Goal: Task Accomplishment & Management: Manage account settings

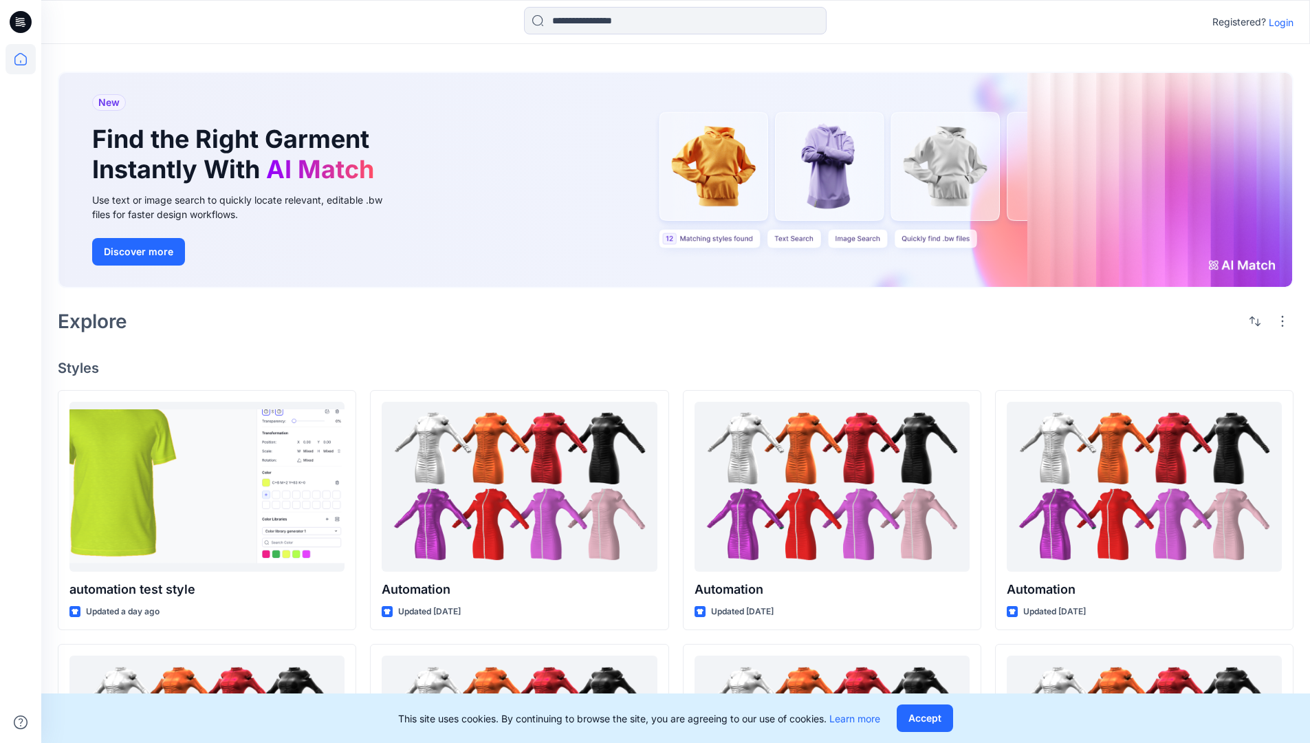
click at [1278, 22] on p "Login" at bounding box center [1281, 22] width 25 height 14
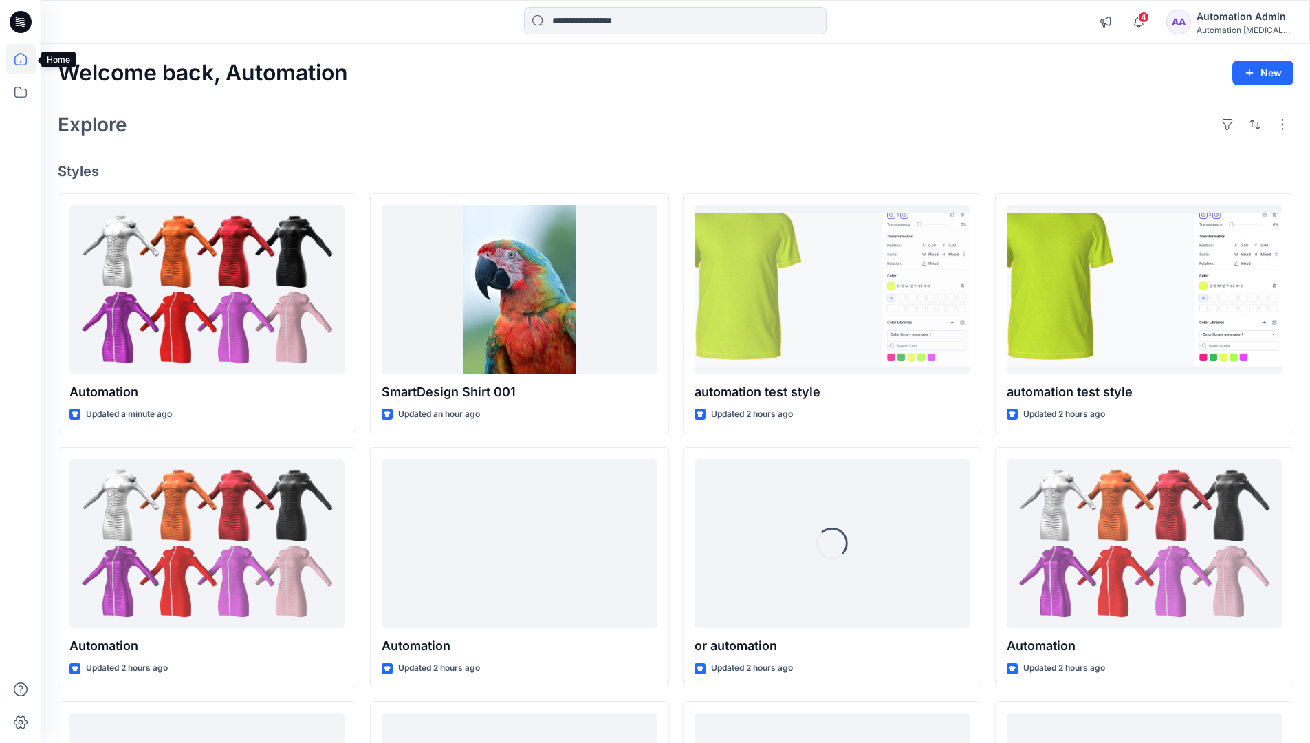
click at [26, 59] on icon at bounding box center [20, 59] width 12 height 12
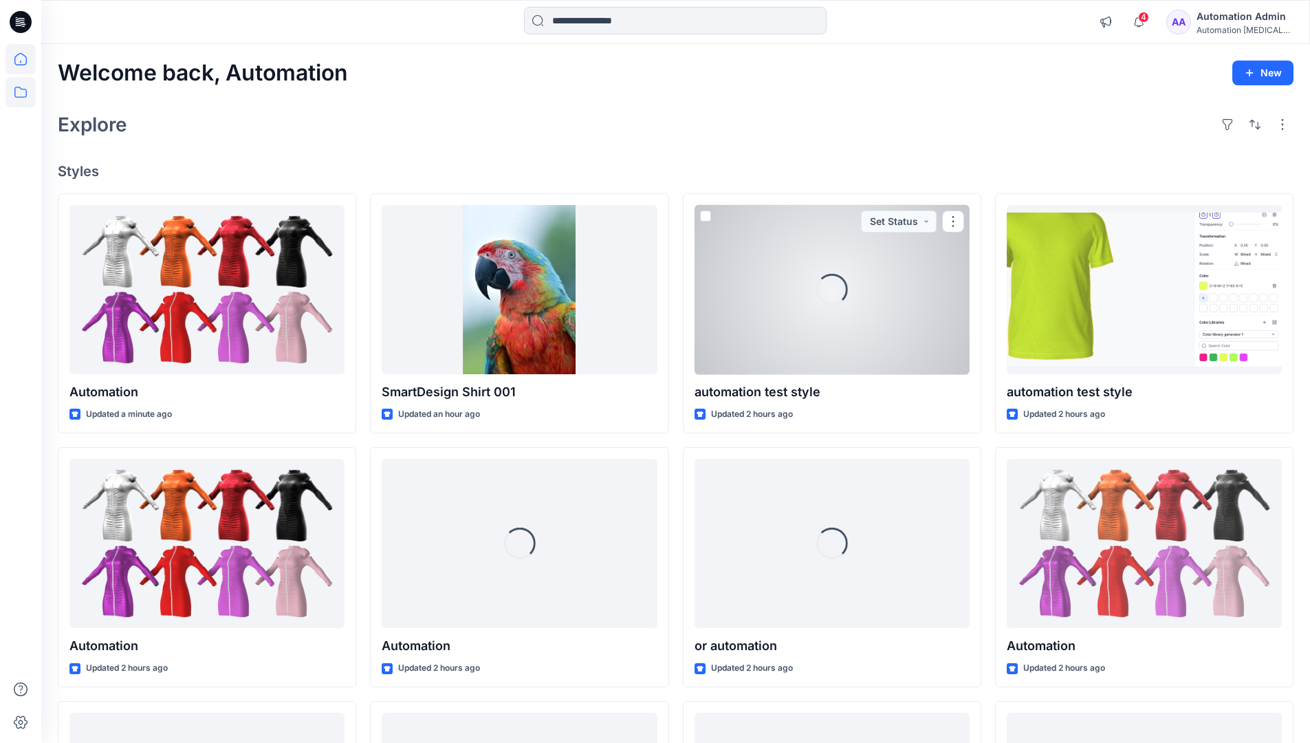
click at [22, 91] on icon at bounding box center [21, 92] width 30 height 30
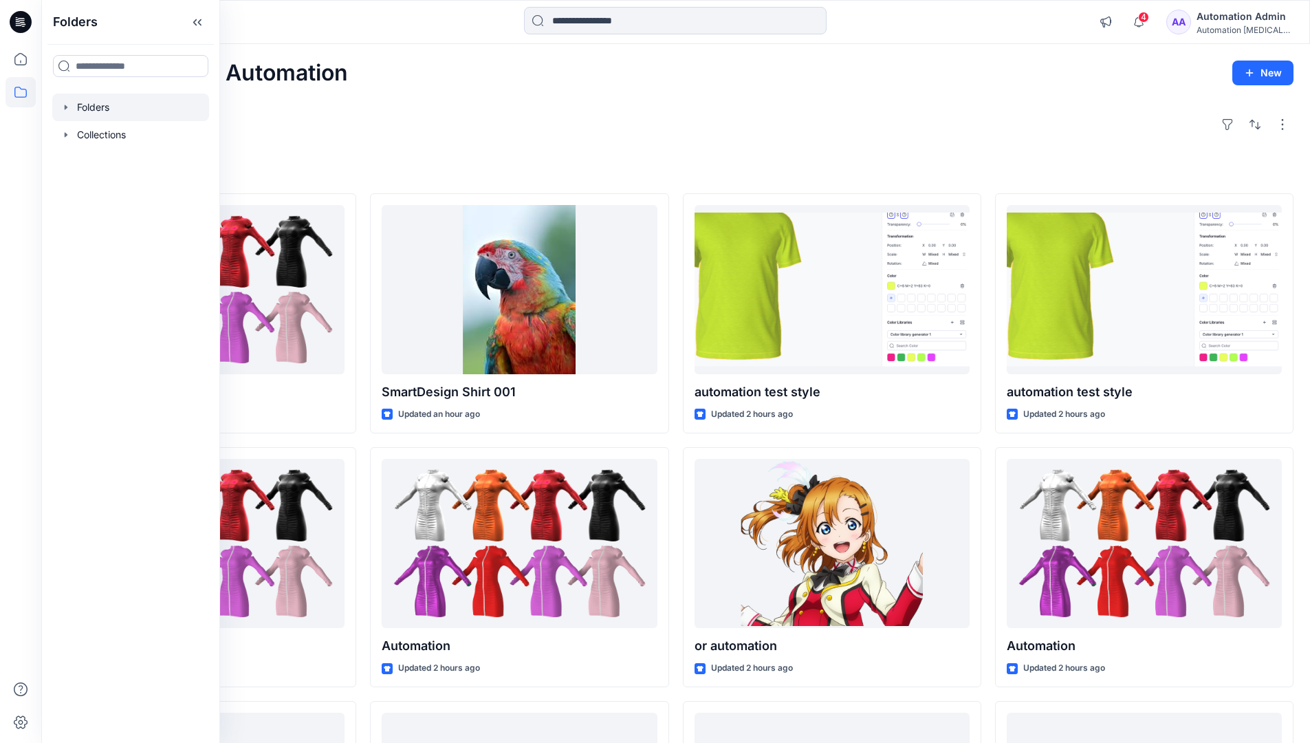
click at [91, 104] on div at bounding box center [130, 108] width 157 height 28
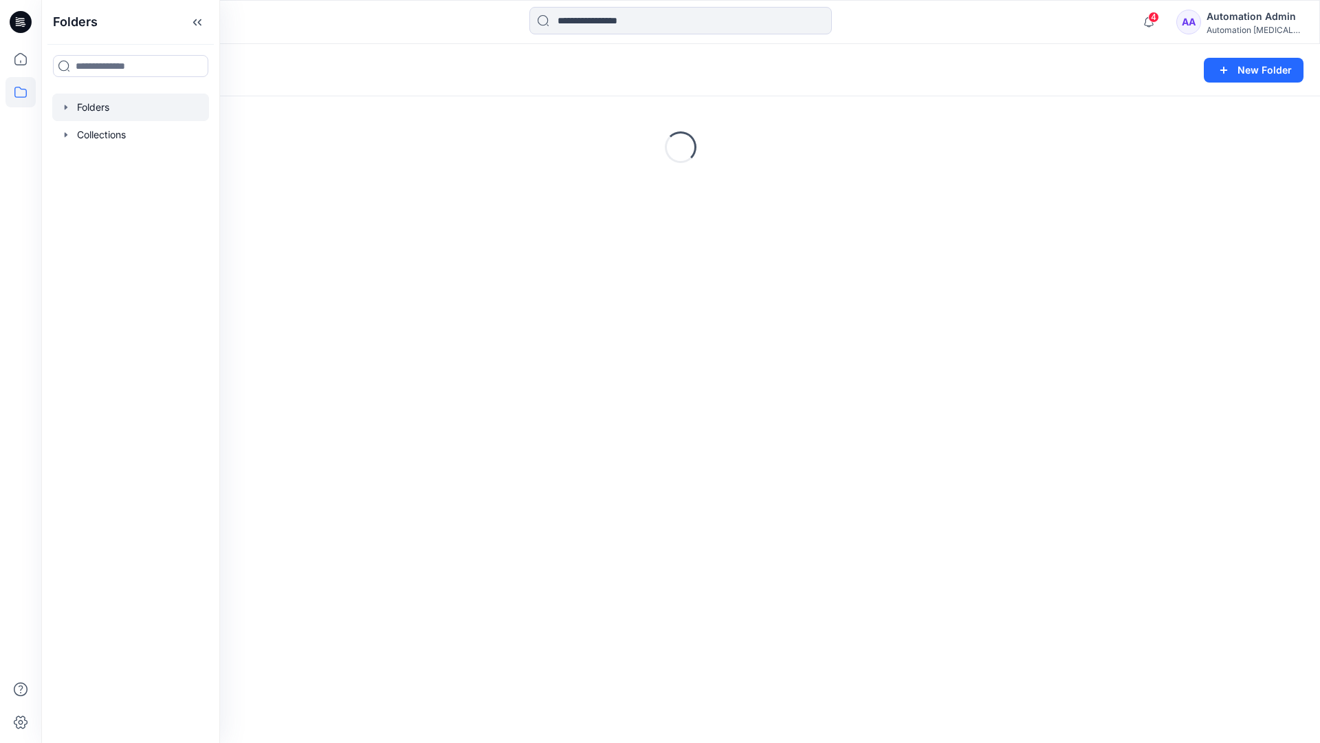
scroll to position [257, 0]
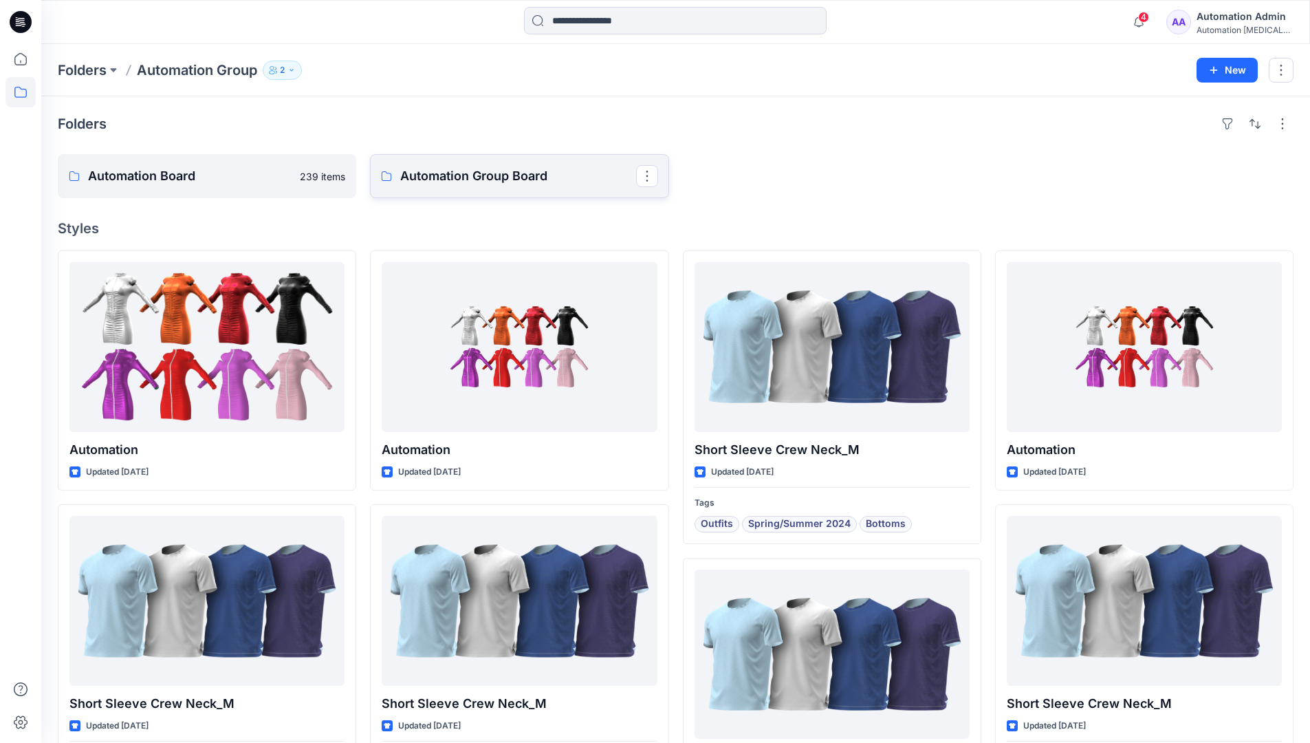
click at [466, 184] on p "Automation Group Board" at bounding box center [517, 175] width 235 height 19
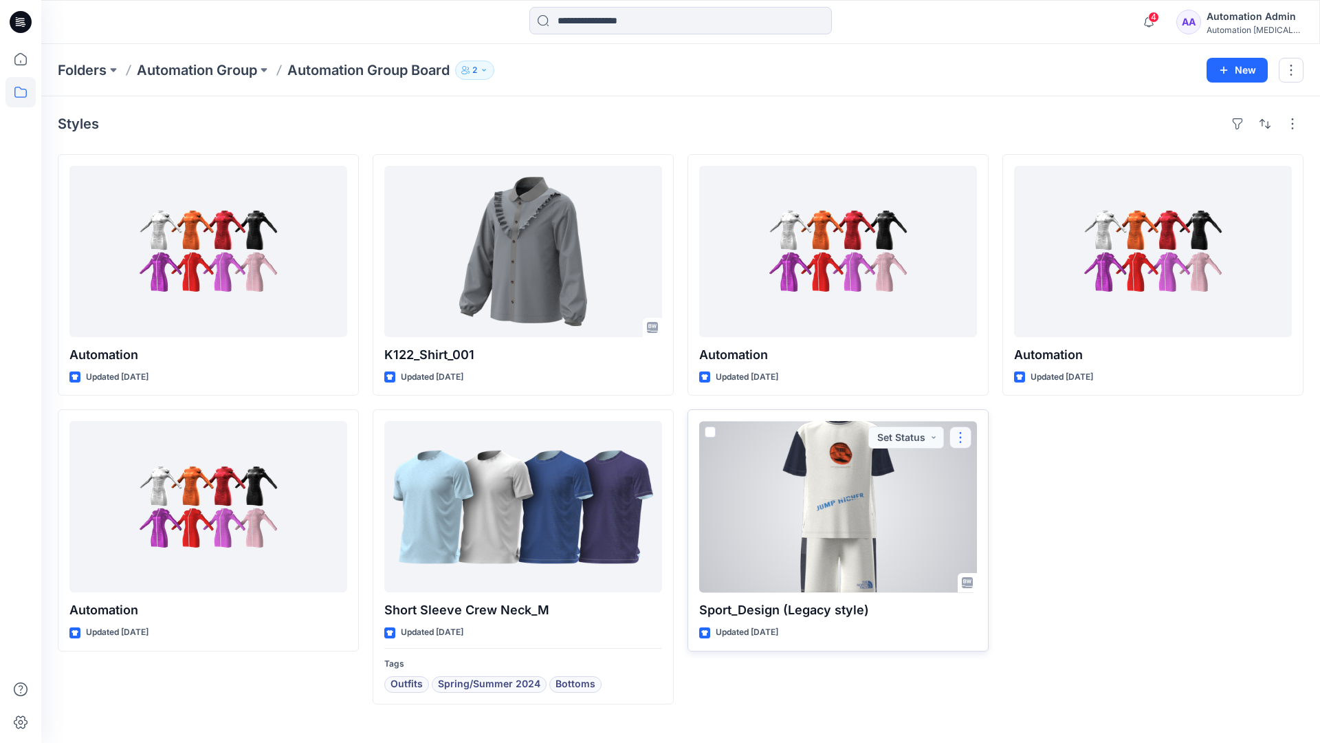
click at [959, 436] on button "button" at bounding box center [961, 437] width 22 height 22
click at [994, 569] on p "Move to" at bounding box center [995, 571] width 37 height 14
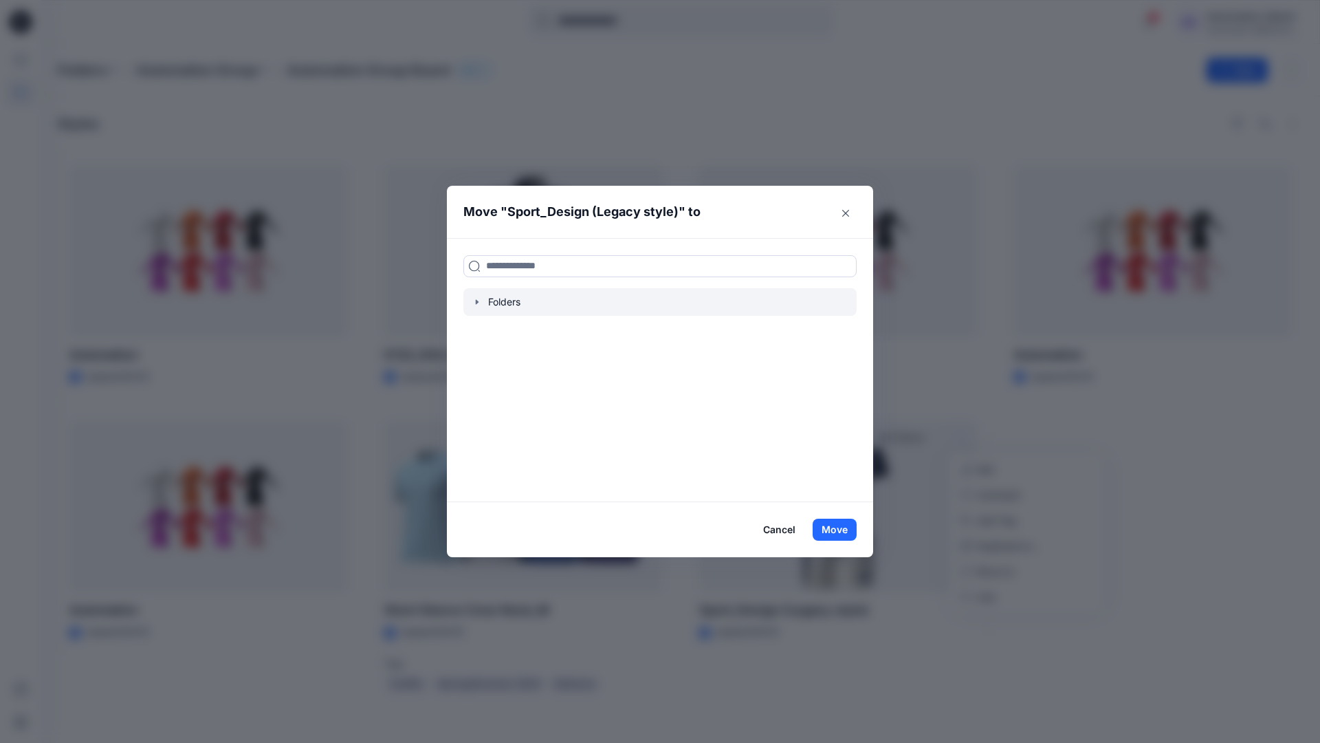
click at [474, 301] on icon "button" at bounding box center [477, 301] width 11 height 11
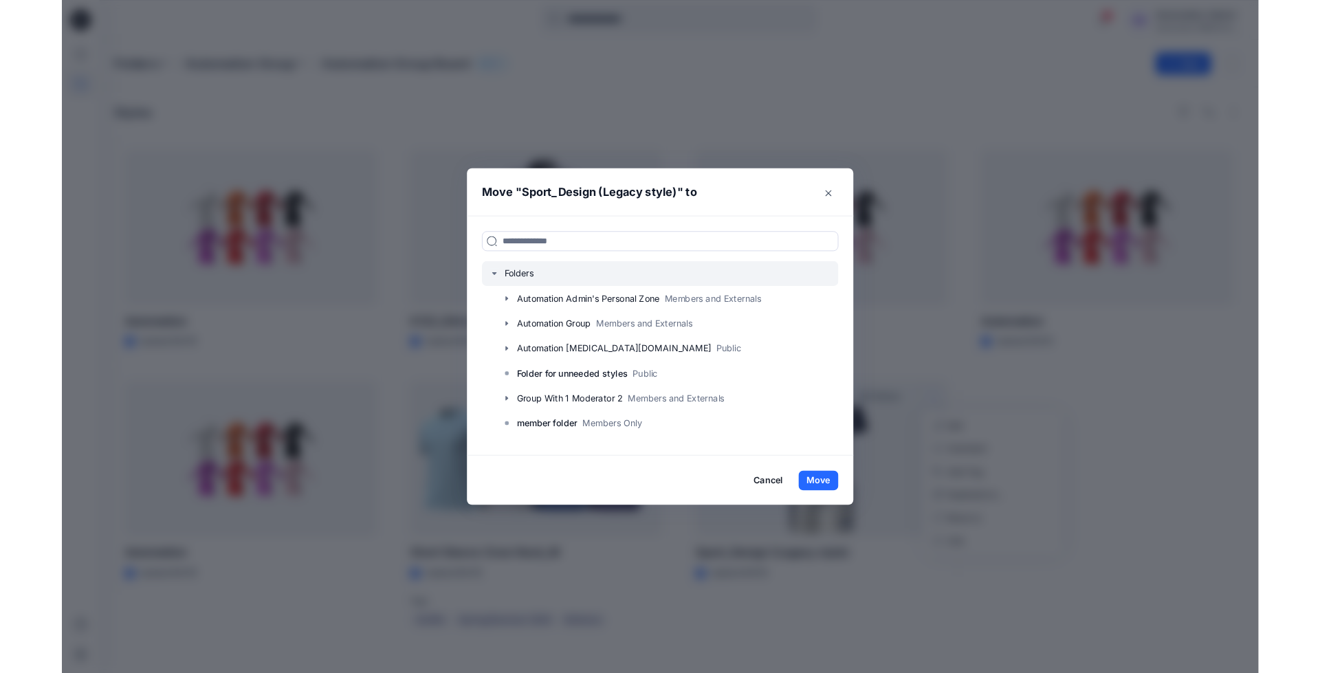
scroll to position [135, 0]
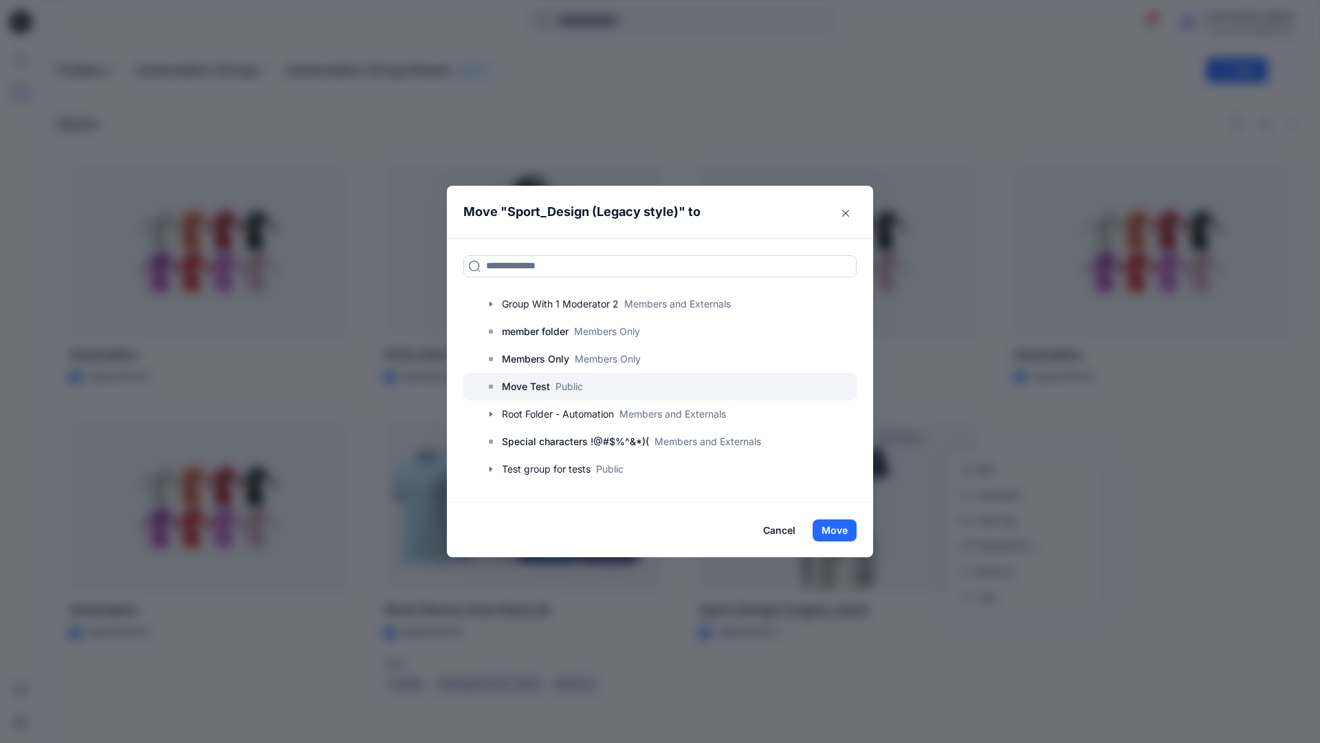
click at [529, 389] on p "Move Test" at bounding box center [526, 386] width 48 height 17
click at [838, 529] on button "Move" at bounding box center [835, 530] width 44 height 22
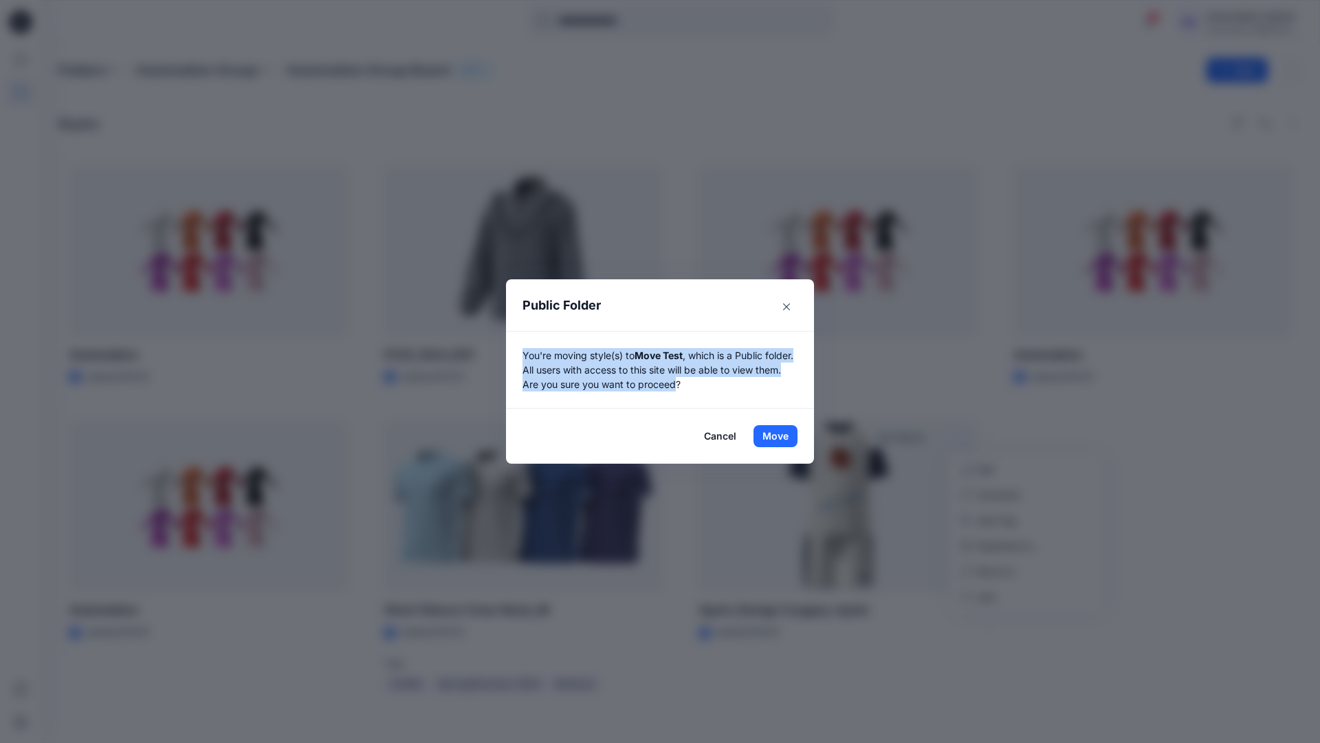
drag, startPoint x: 838, startPoint y: 529, endPoint x: 707, endPoint y: 384, distance: 195.2
click at [707, 384] on p "You're moving style(s) to Move Test , which is a Public folder. All users with …" at bounding box center [660, 369] width 275 height 43
click at [776, 436] on button "Move" at bounding box center [776, 436] width 44 height 22
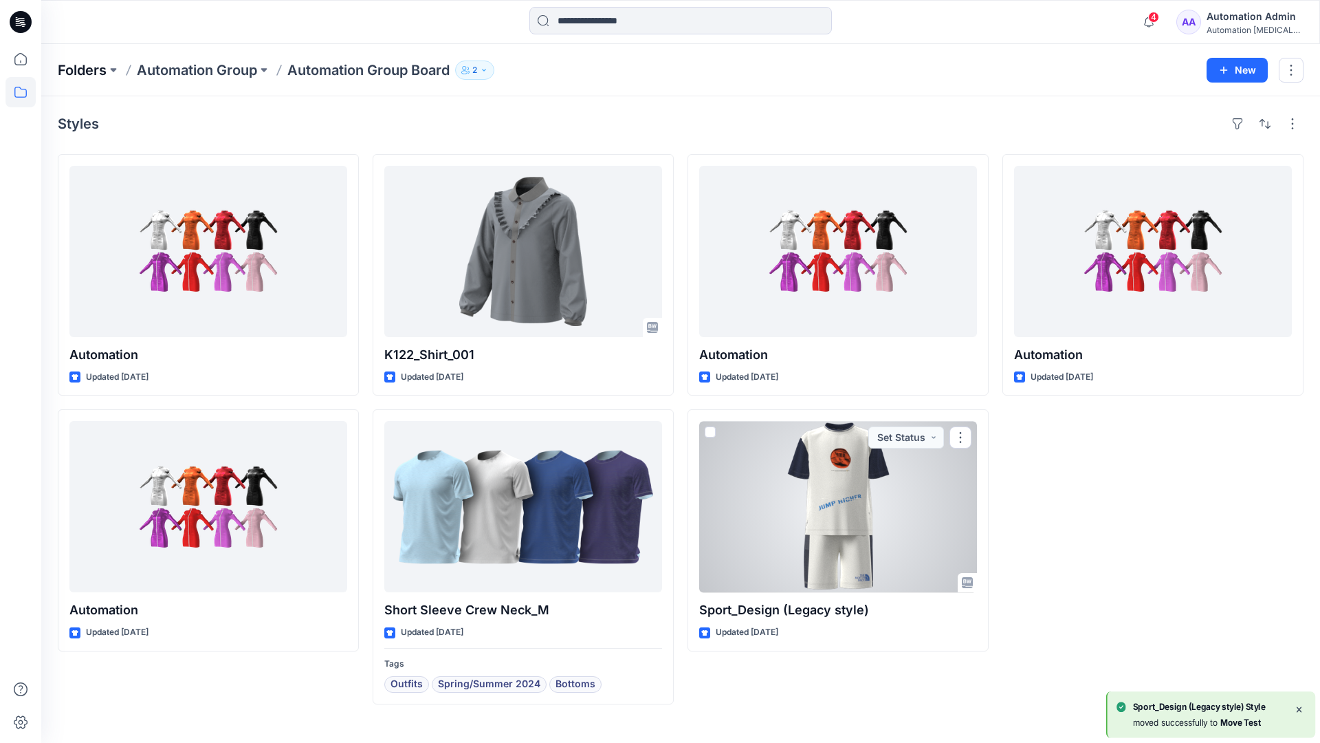
click at [80, 66] on p "Folders" at bounding box center [82, 70] width 49 height 19
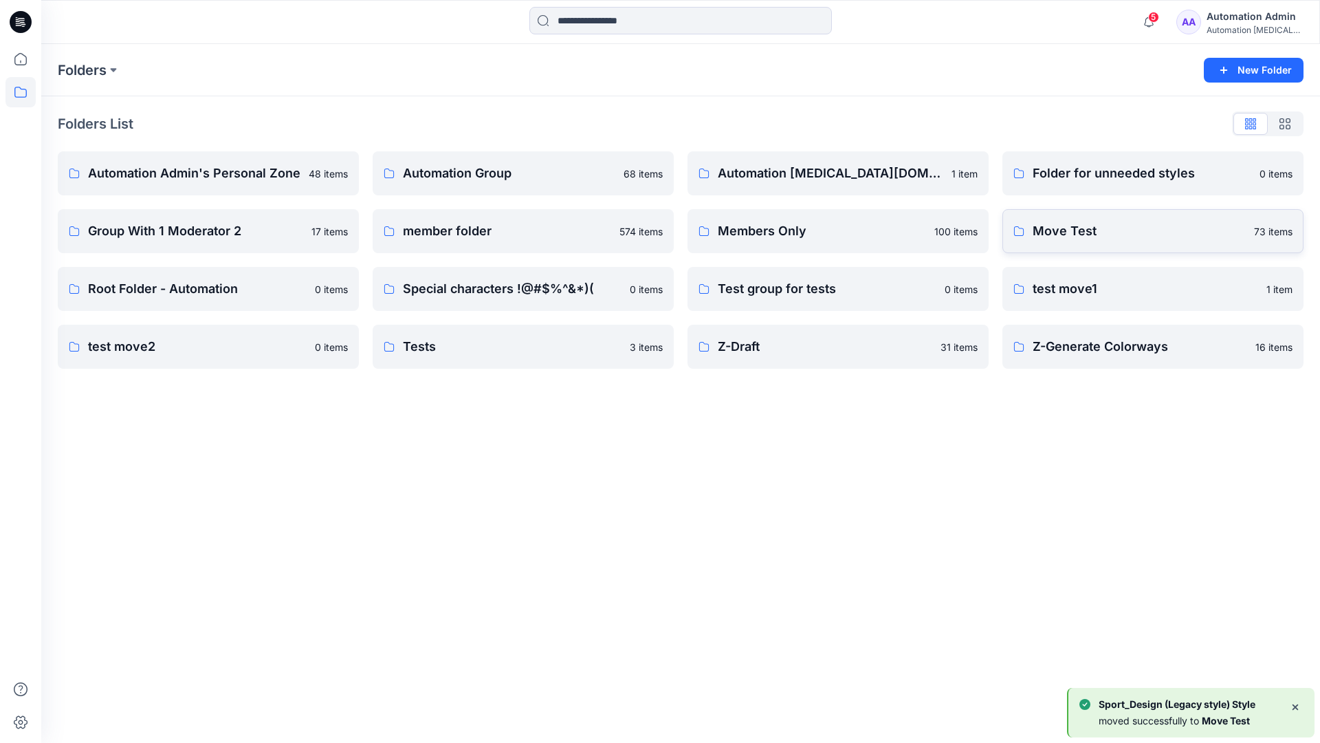
click at [1109, 239] on p "Move Test" at bounding box center [1139, 230] width 213 height 19
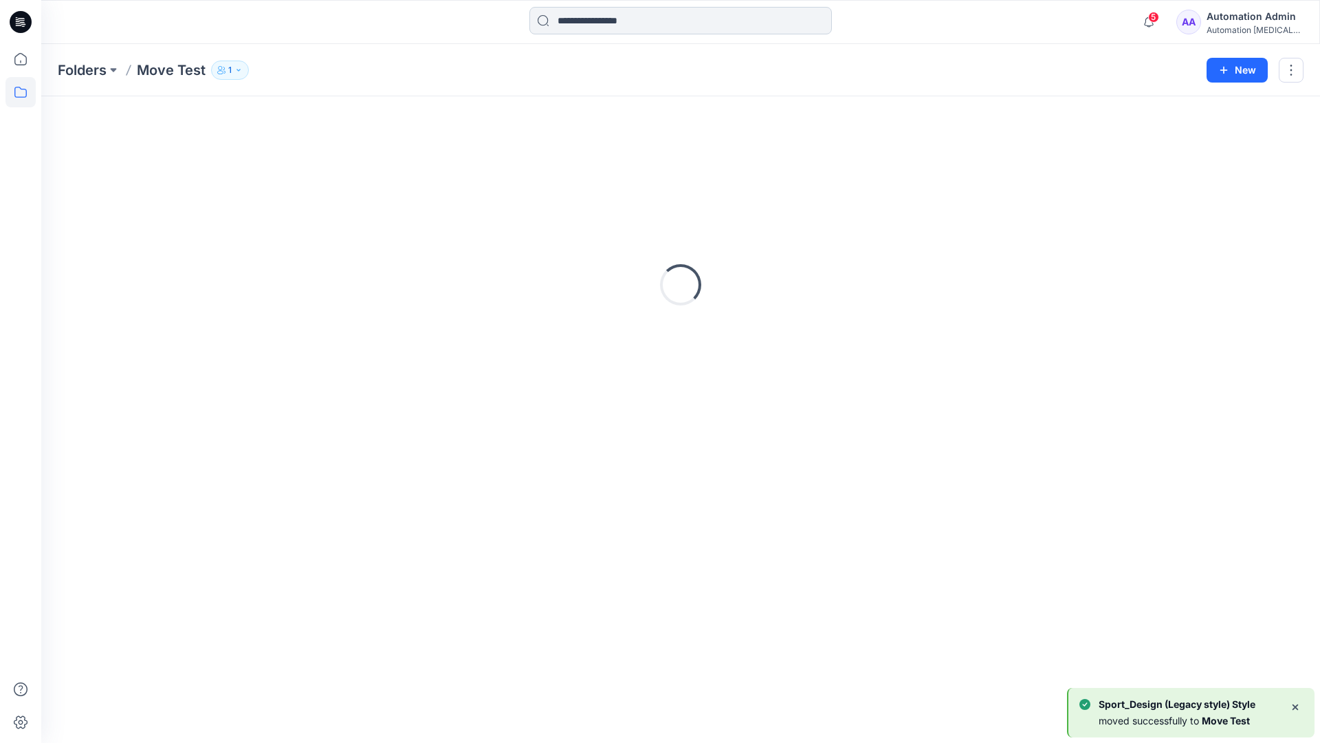
click at [620, 26] on input at bounding box center [680, 21] width 303 height 28
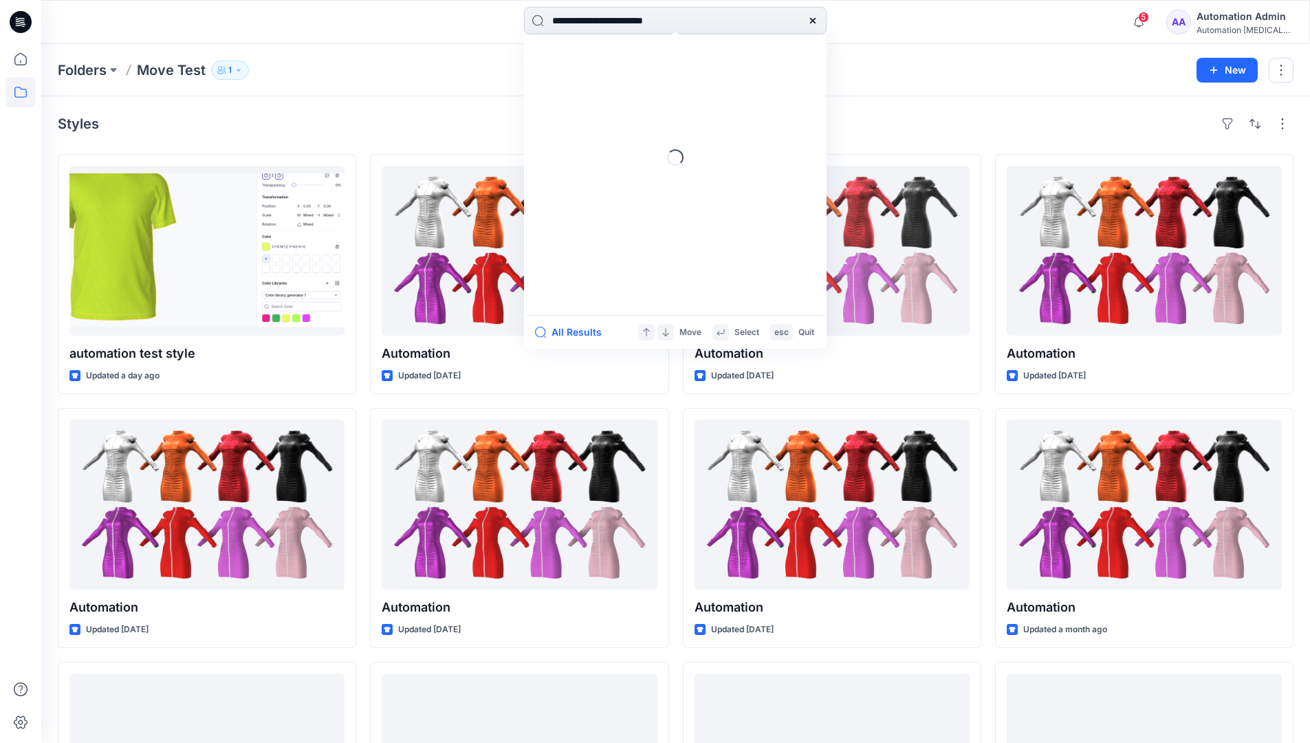
type input "**********"
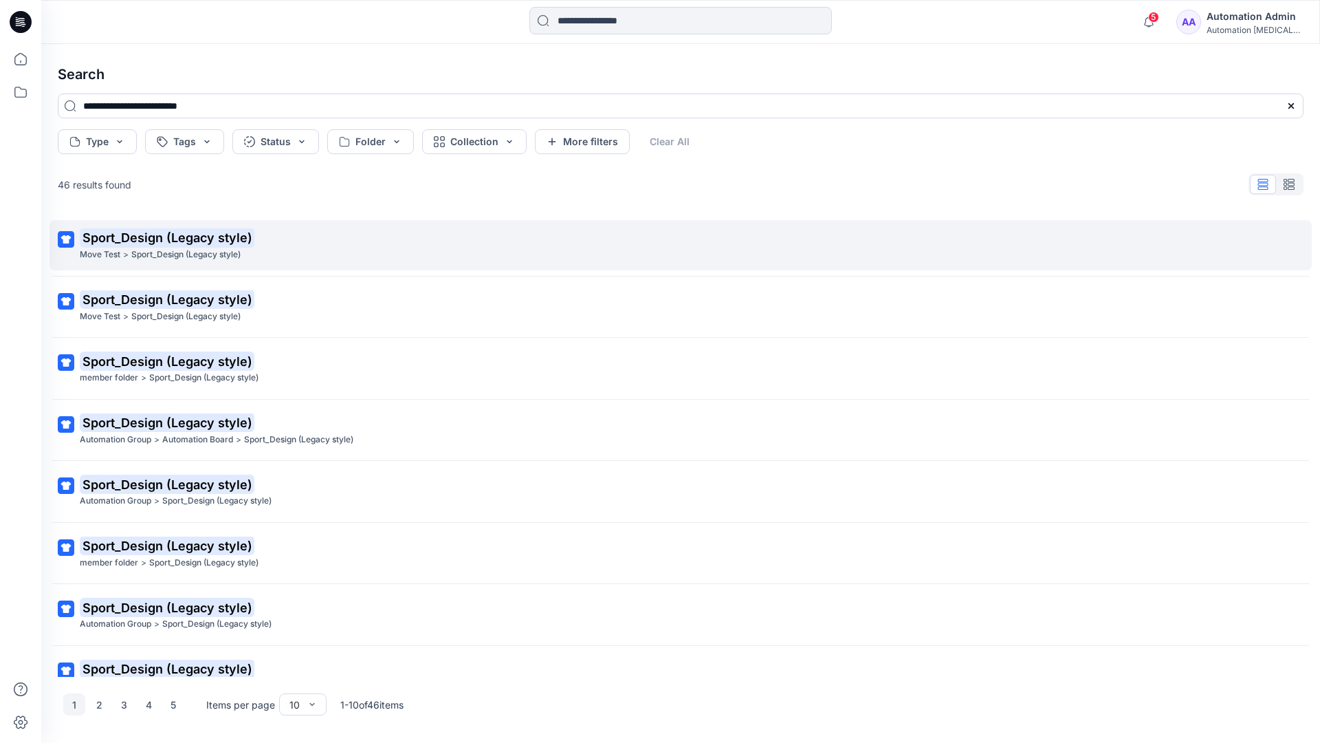
click at [105, 238] on mark "Sport_Design (Legacy style)" at bounding box center [167, 237] width 175 height 19
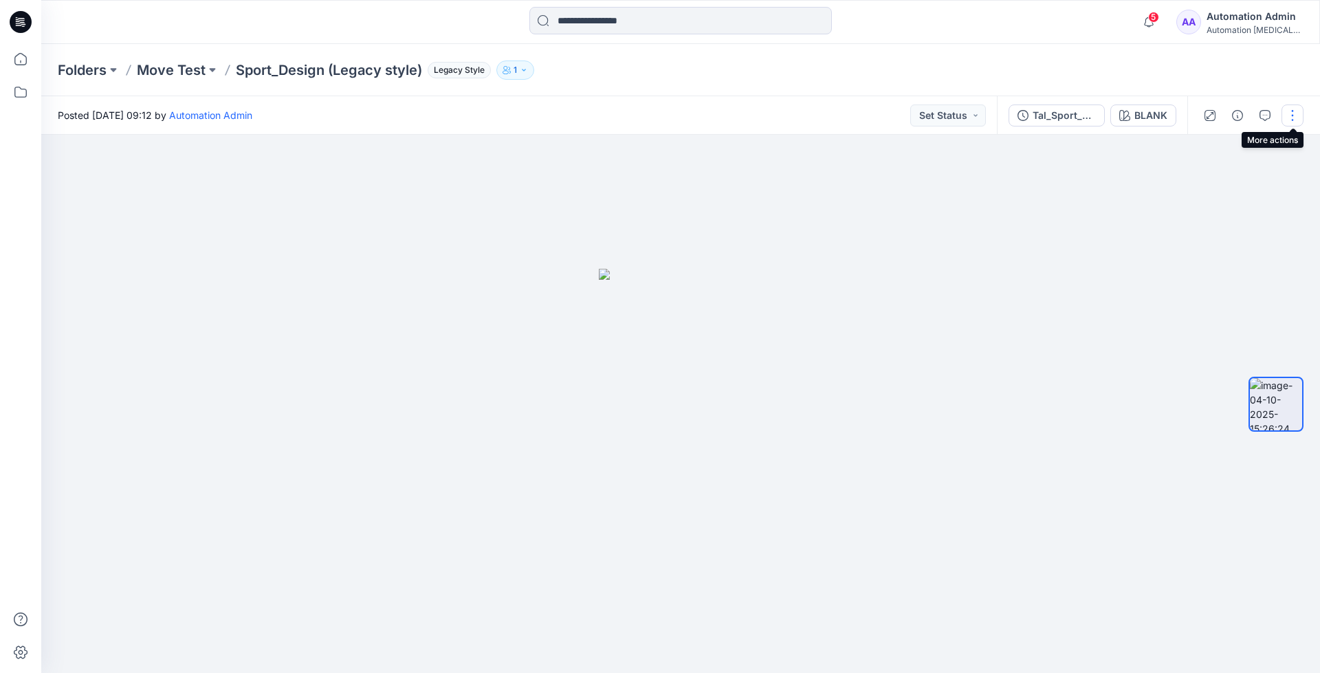
click at [1295, 118] on button "button" at bounding box center [1293, 116] width 22 height 22
click at [1230, 244] on p "Move to..." at bounding box center [1219, 249] width 45 height 14
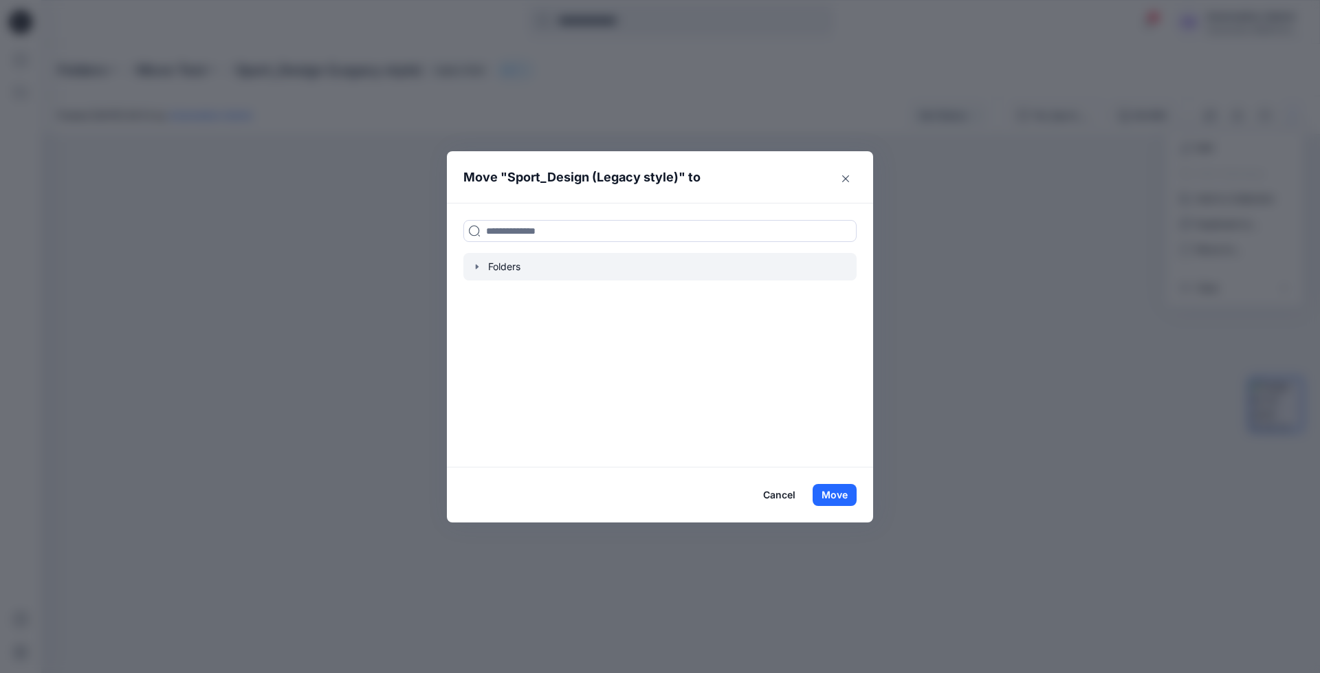
click at [477, 267] on icon "button" at bounding box center [477, 267] width 3 height 5
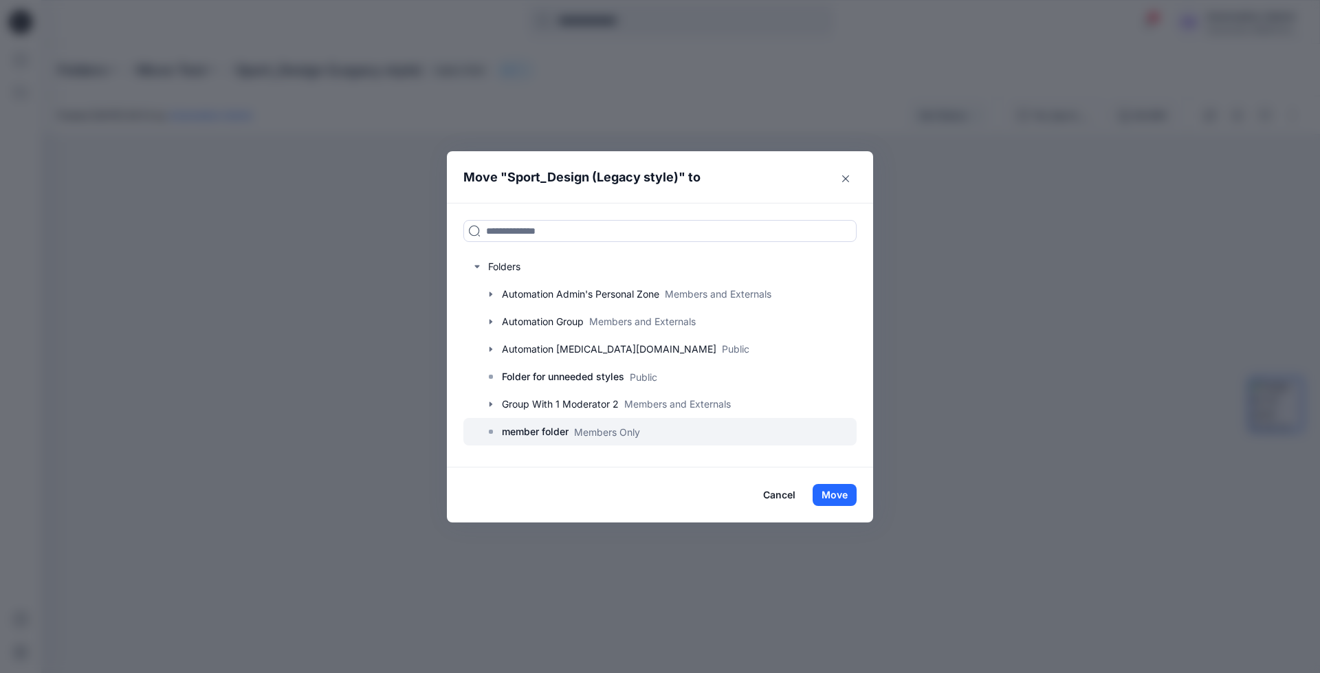
click at [540, 435] on p "member folder" at bounding box center [535, 432] width 67 height 17
click at [849, 493] on button "Move" at bounding box center [835, 495] width 44 height 22
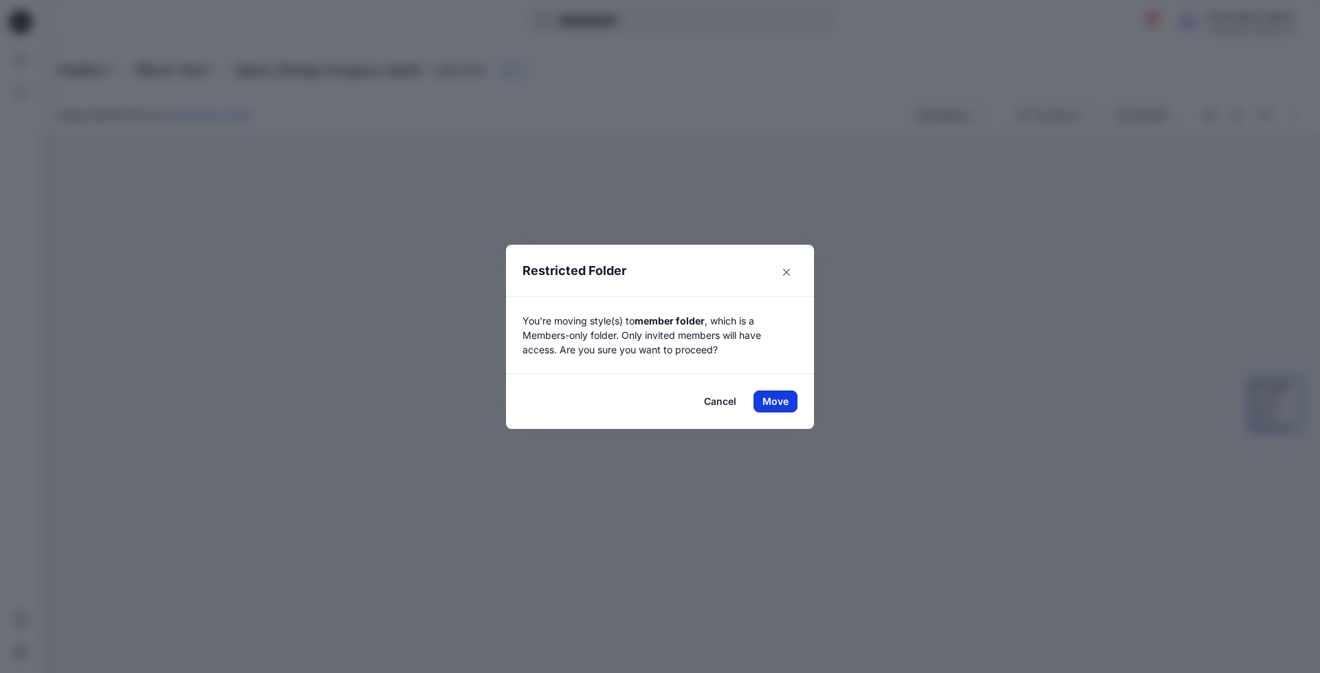
click at [769, 398] on button "Move" at bounding box center [776, 402] width 44 height 22
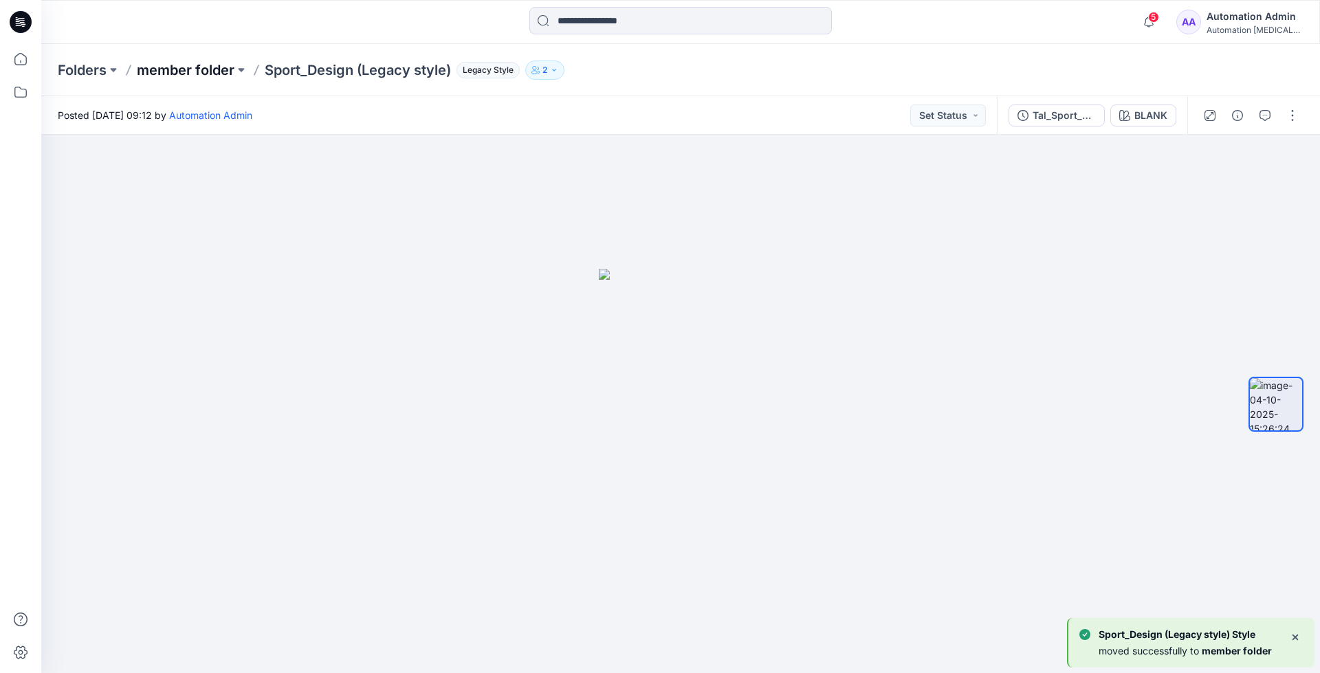
click at [190, 67] on p "member folder" at bounding box center [186, 70] width 98 height 19
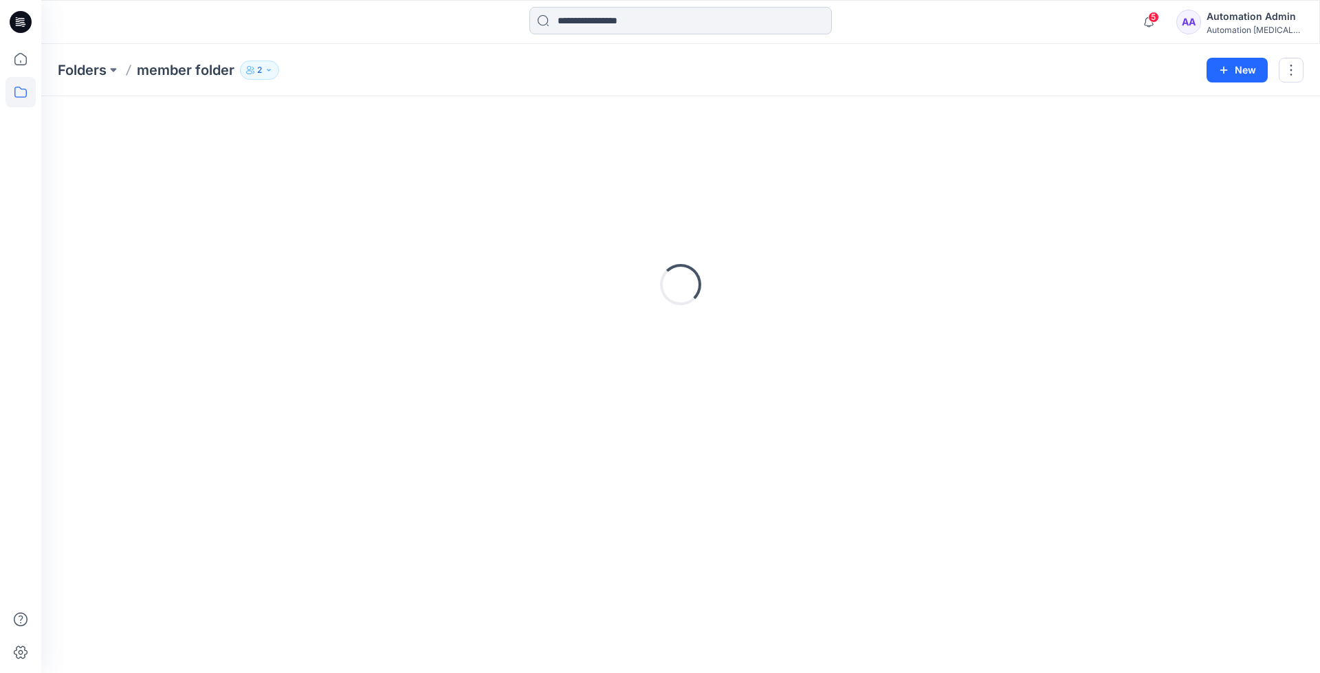
click at [634, 25] on input at bounding box center [680, 21] width 303 height 28
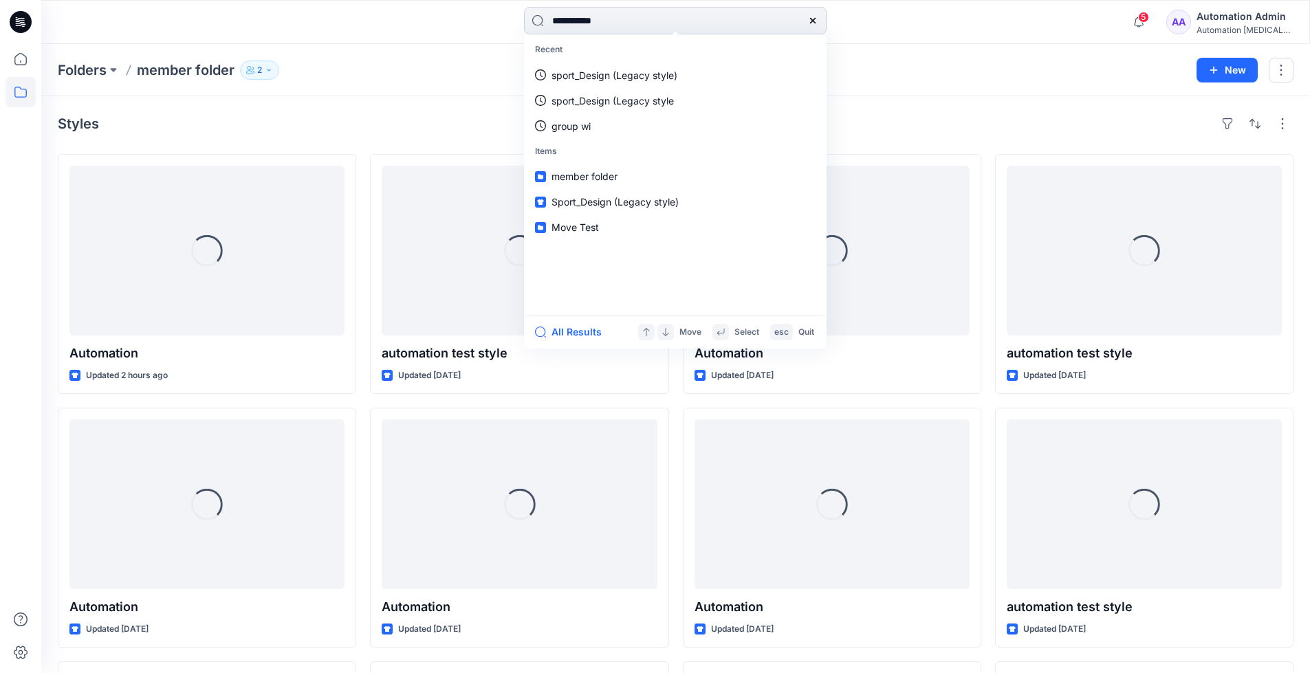
type input "**********"
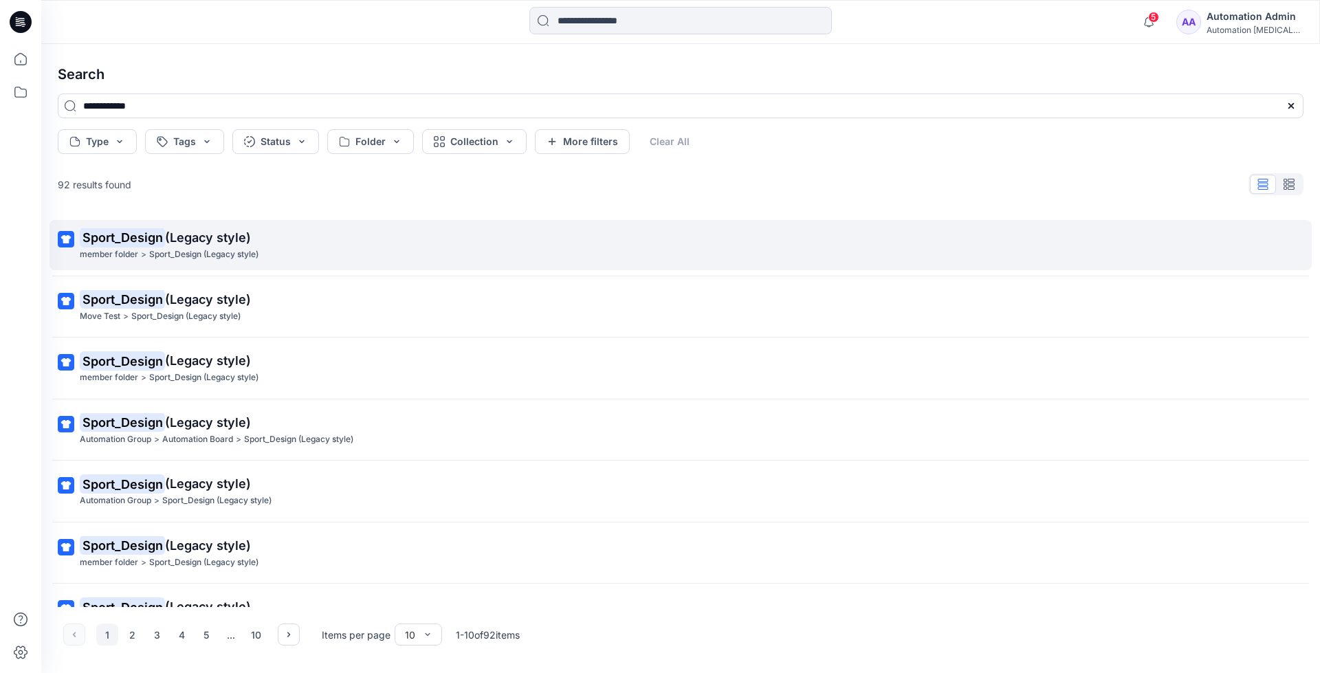
click at [152, 238] on mark "Sport_Design" at bounding box center [122, 237] width 85 height 19
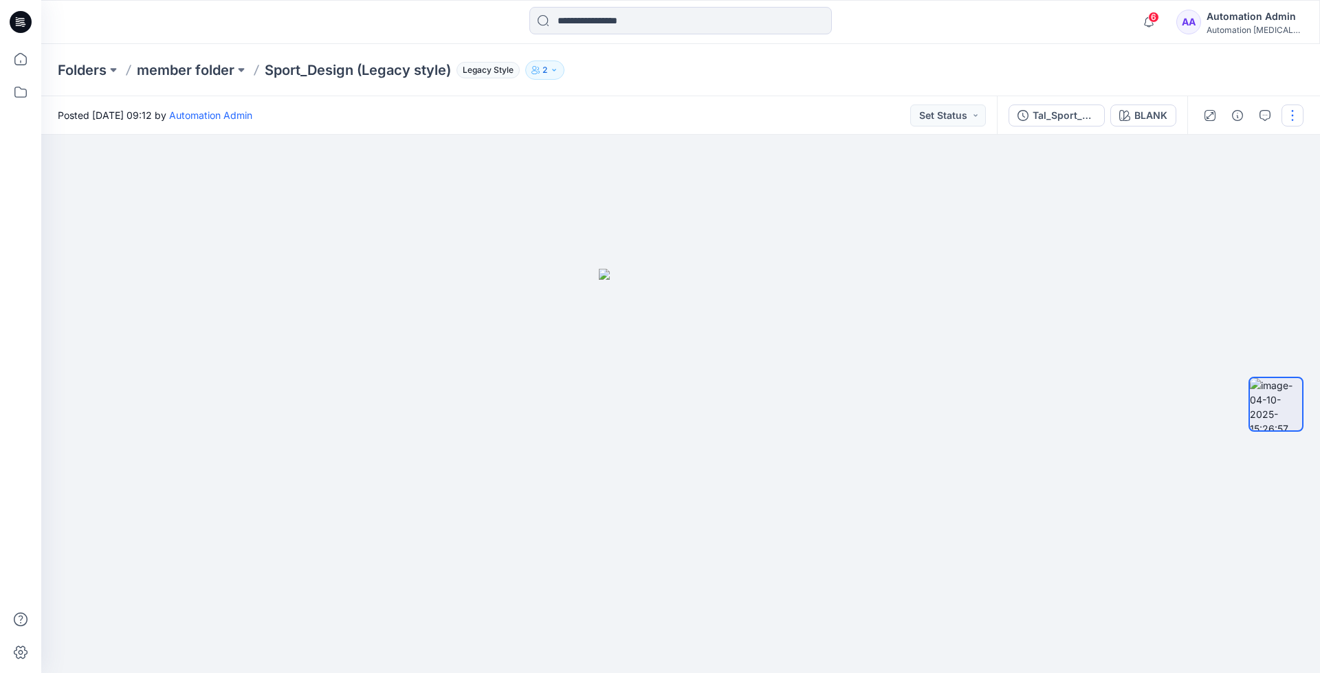
click at [1288, 111] on button "button" at bounding box center [1293, 116] width 22 height 22
click at [1212, 248] on p "Move to..." at bounding box center [1219, 249] width 45 height 14
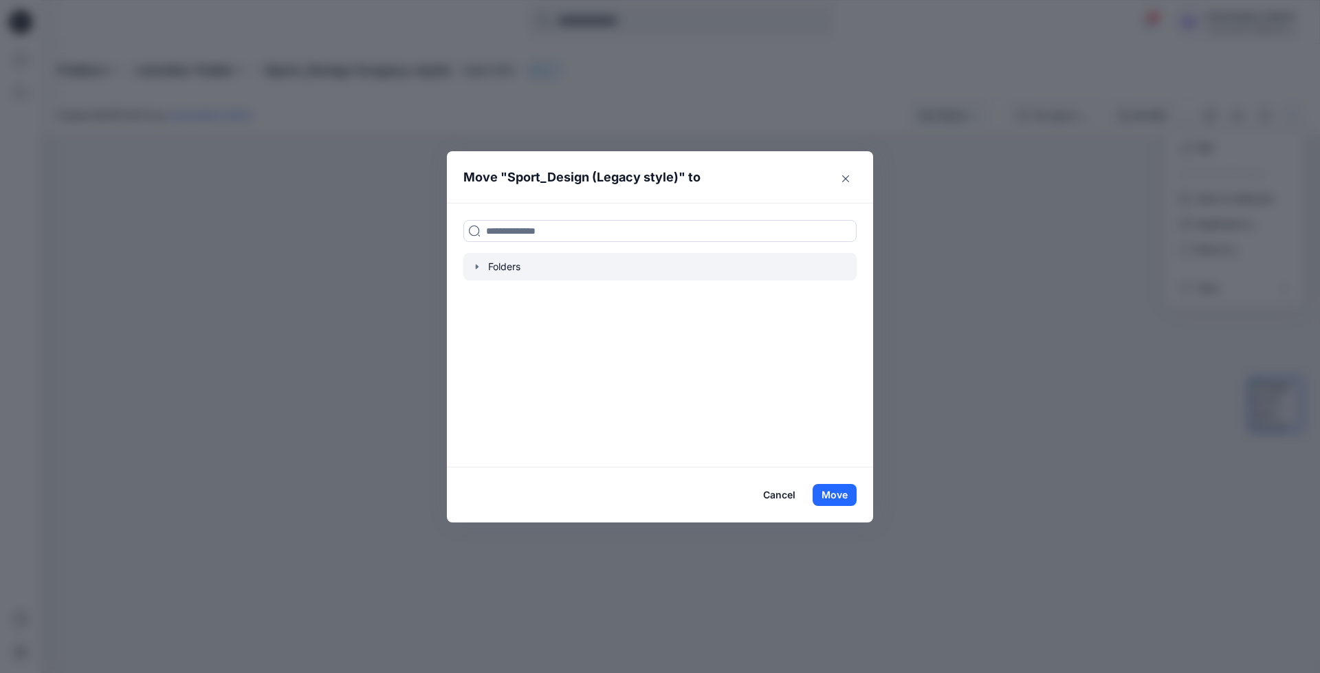
click at [480, 267] on icon "button" at bounding box center [477, 266] width 11 height 11
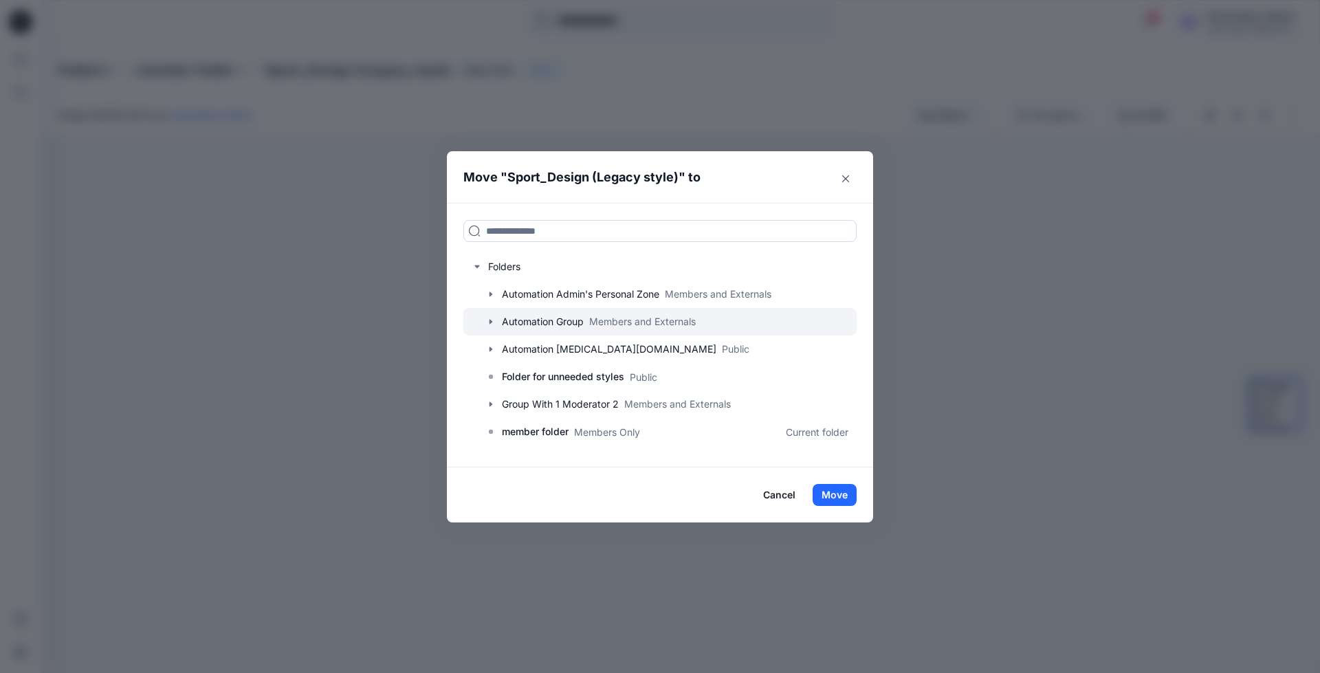
click at [525, 320] on div at bounding box center [659, 322] width 393 height 28
click at [492, 321] on icon "button" at bounding box center [490, 321] width 11 height 11
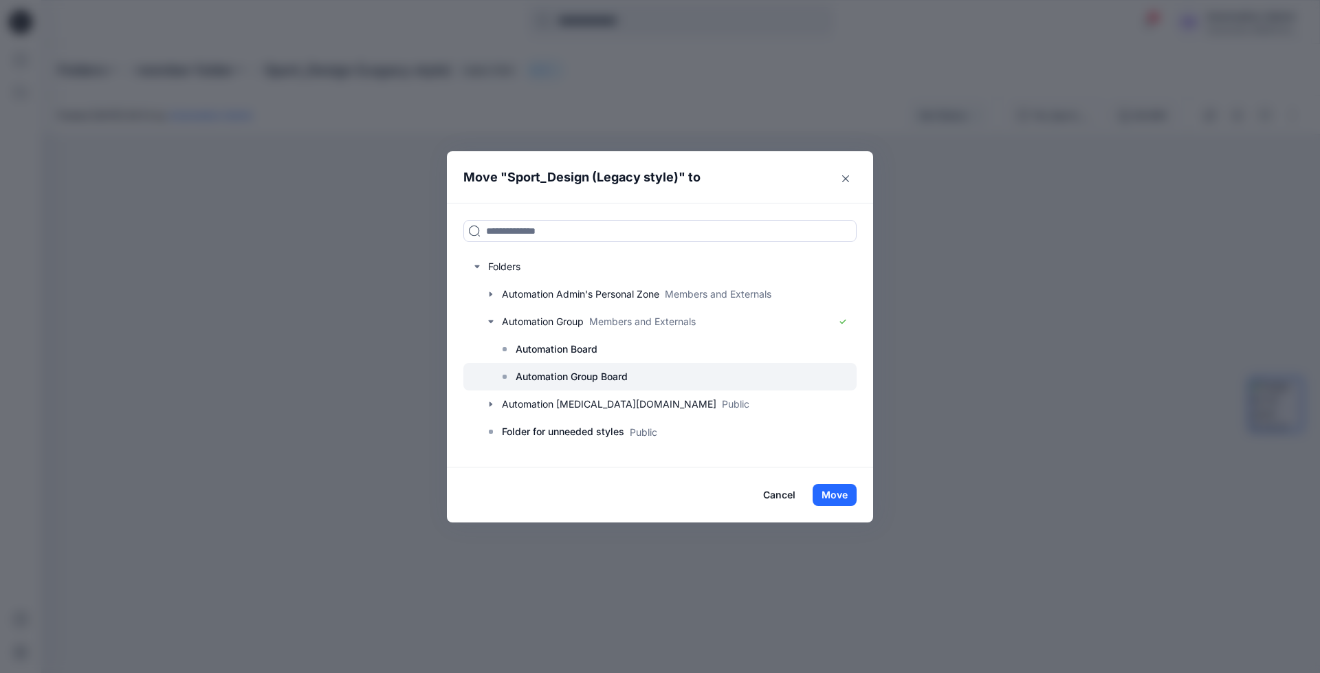
click at [560, 371] on p "Automation Group Board" at bounding box center [572, 377] width 112 height 17
click at [839, 496] on button "Move" at bounding box center [835, 495] width 44 height 22
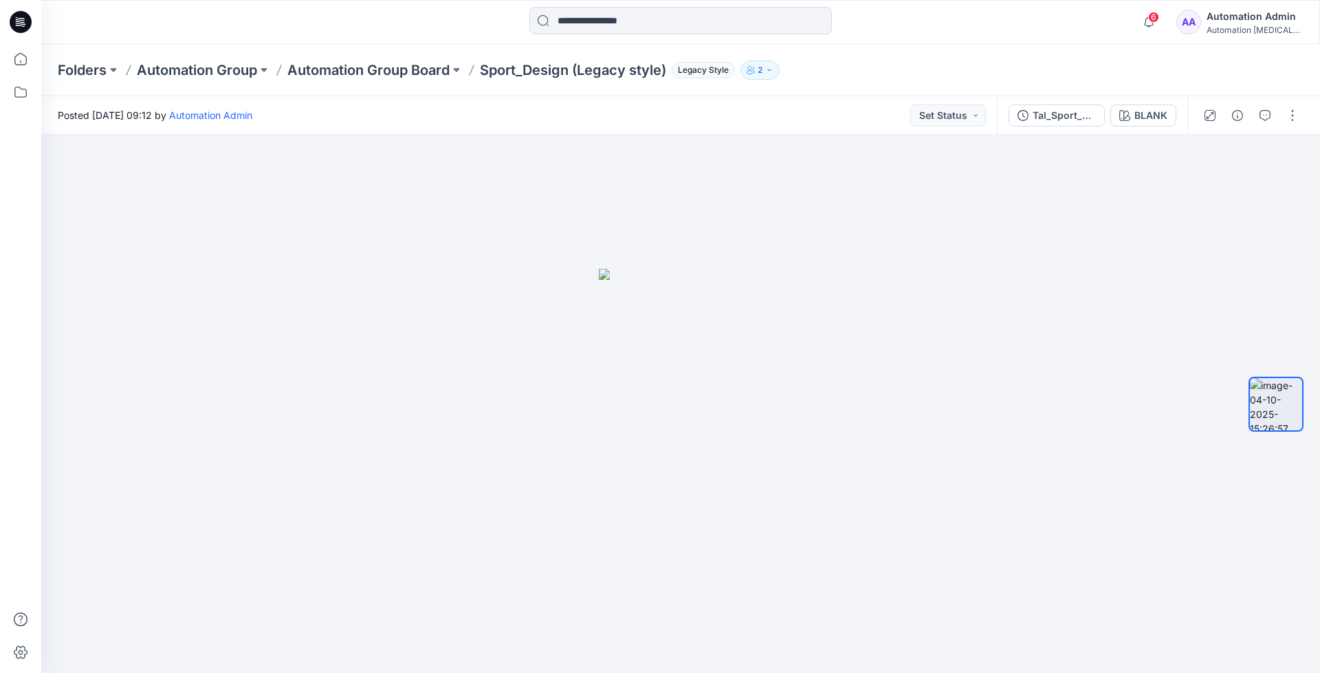
click at [1248, 21] on div "Automation Admin" at bounding box center [1255, 16] width 96 height 17
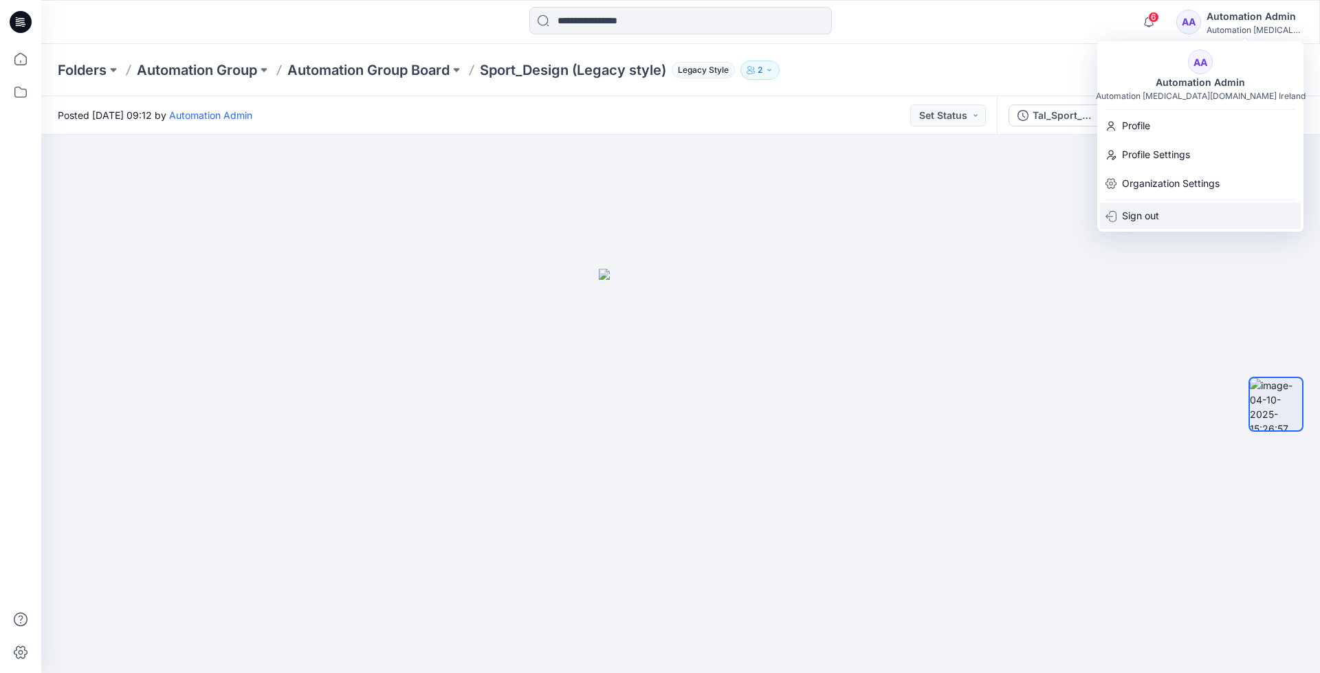
click at [1136, 219] on p "Sign out" at bounding box center [1140, 216] width 37 height 26
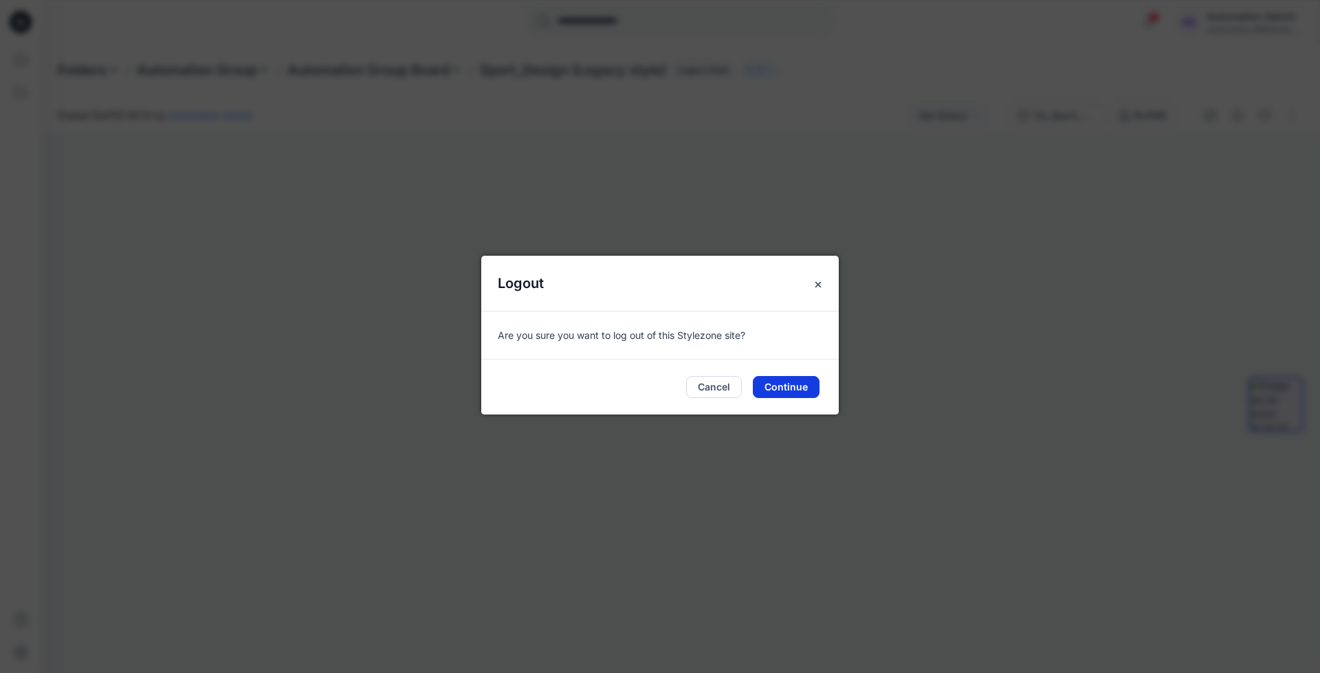
click at [796, 384] on button "Continue" at bounding box center [786, 387] width 67 height 22
